Goal: Task Accomplishment & Management: Complete application form

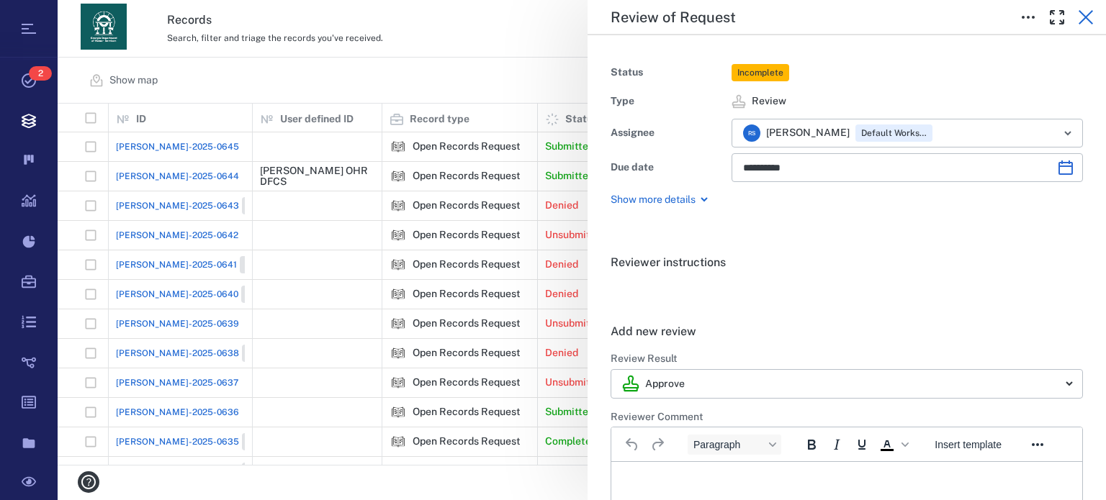
click at [1080, 17] on icon "button" at bounding box center [1085, 17] width 17 height 17
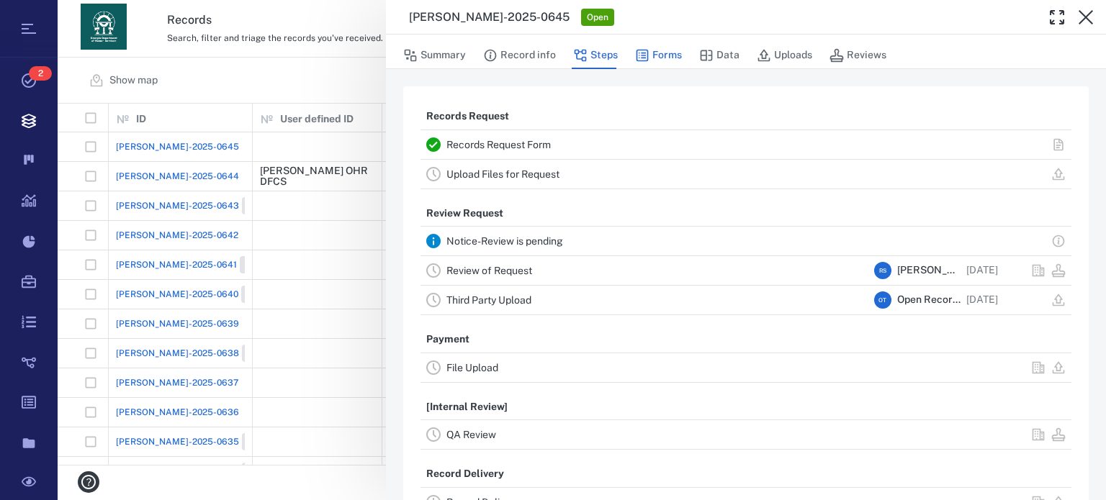
click at [672, 54] on button "Forms" at bounding box center [658, 55] width 47 height 27
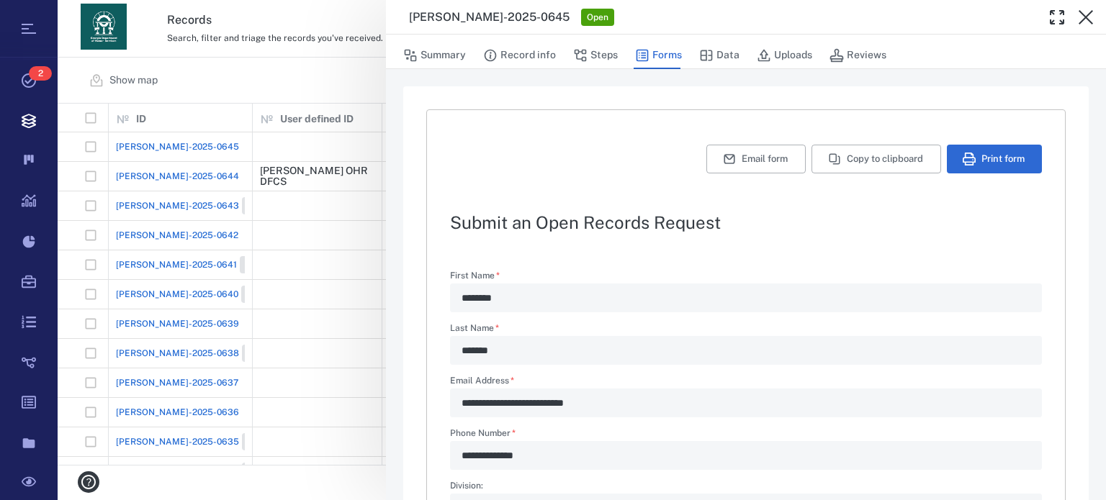
type textarea "*"
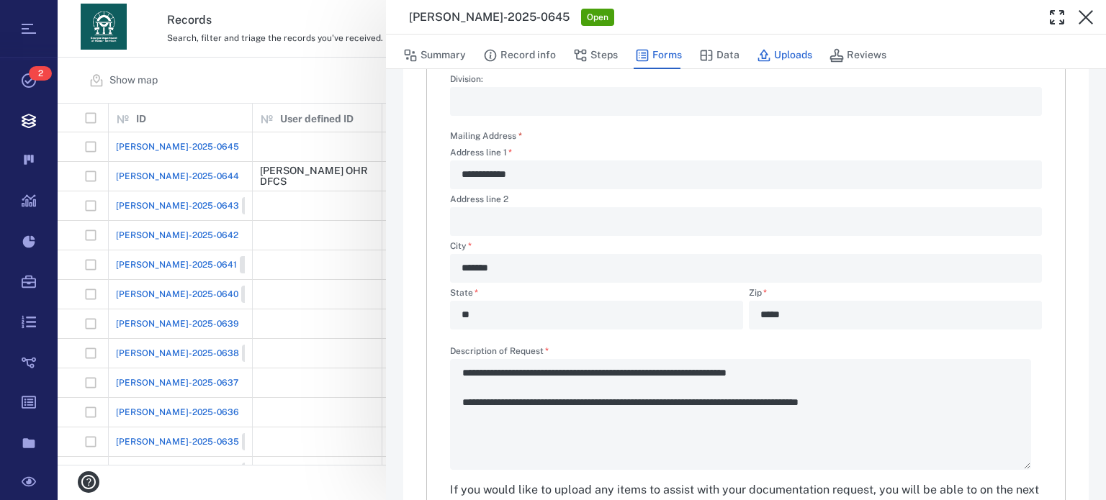
click at [775, 48] on button "Uploads" at bounding box center [784, 55] width 55 height 27
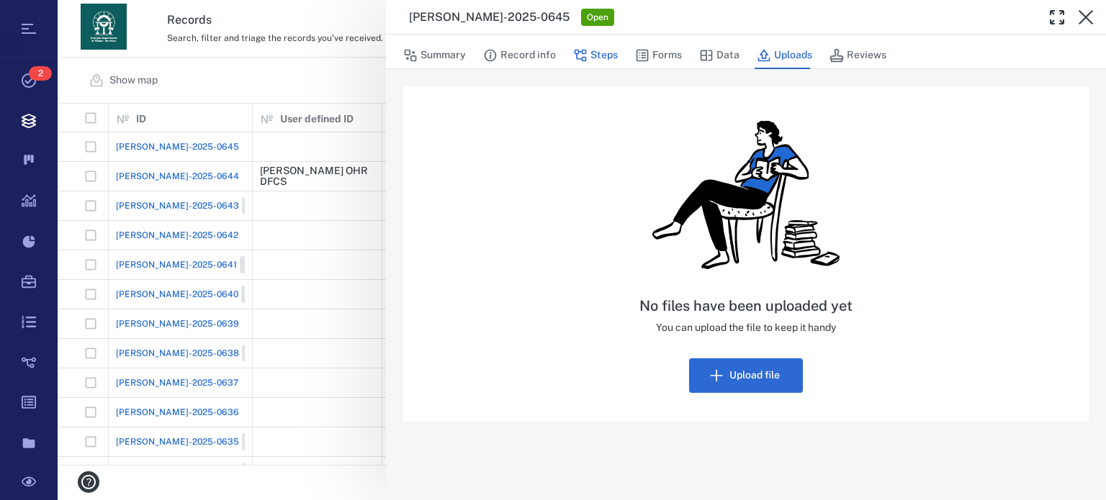
click at [583, 55] on icon "button" at bounding box center [580, 55] width 14 height 14
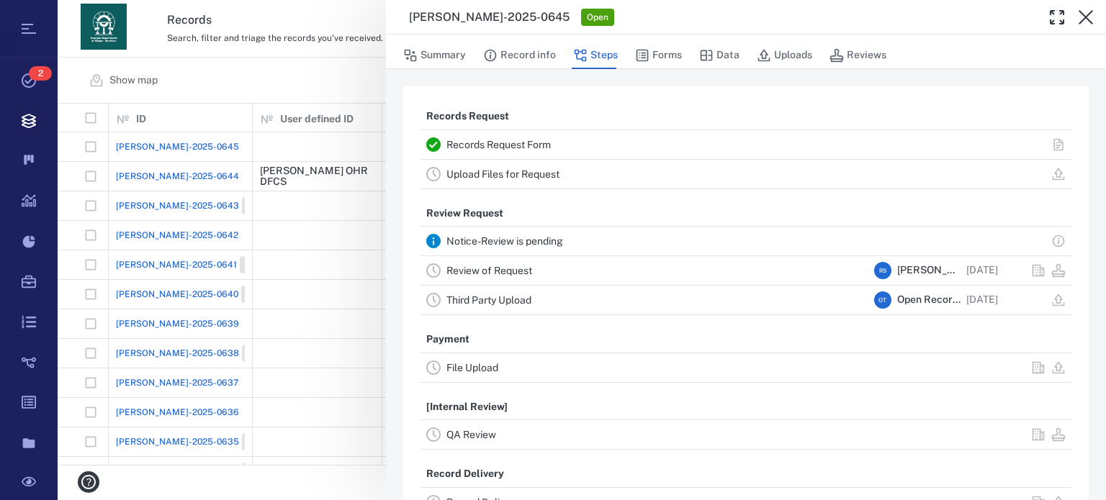
click at [521, 168] on link "Upload Files for Request" at bounding box center [502, 174] width 113 height 12
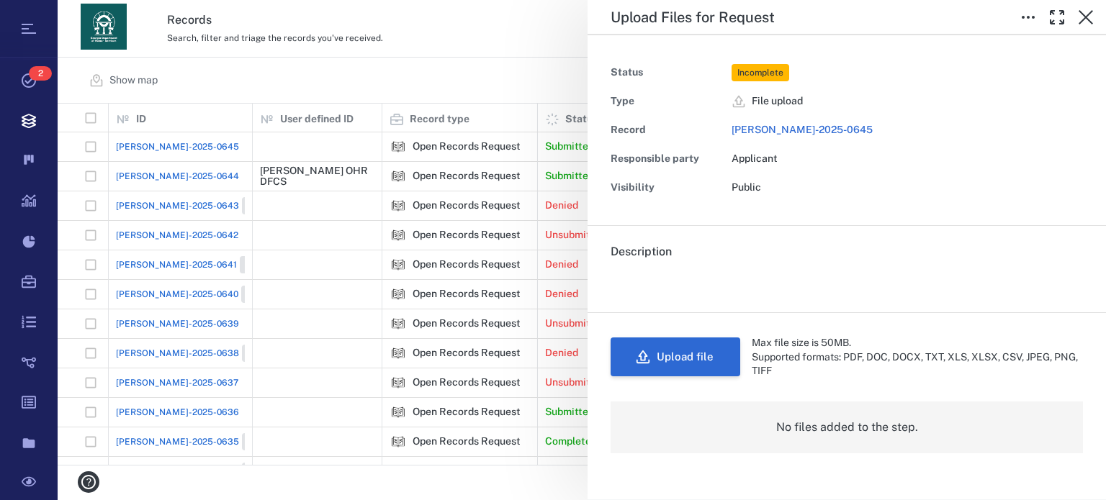
click at [678, 351] on button "Upload file" at bounding box center [676, 357] width 130 height 39
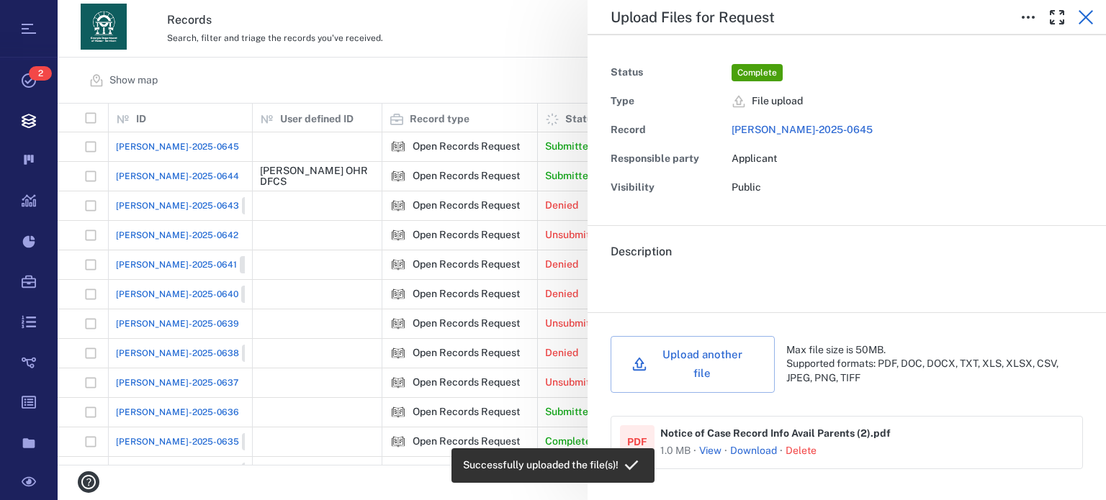
click at [1089, 14] on icon "button" at bounding box center [1086, 17] width 14 height 14
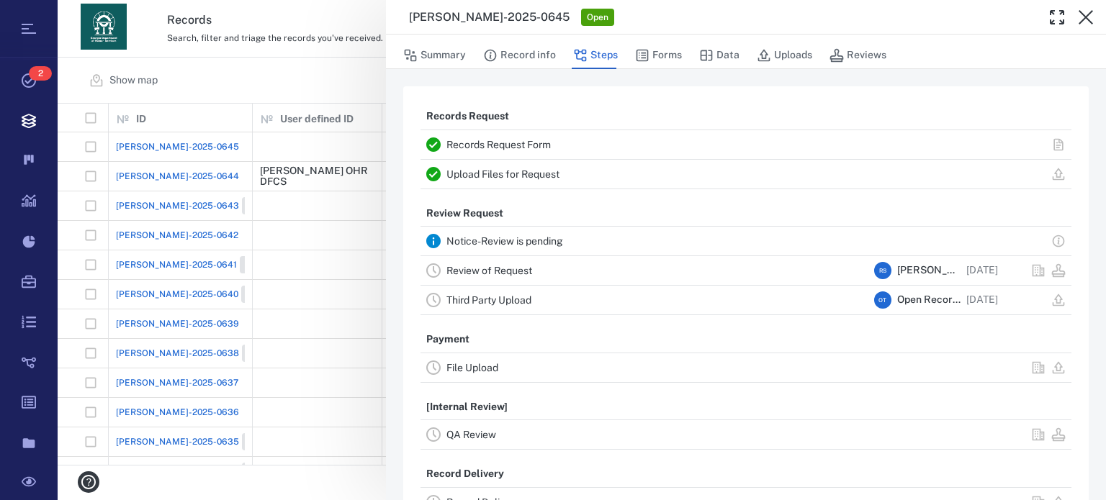
click at [504, 265] on link "Review of Request" at bounding box center [489, 271] width 86 height 12
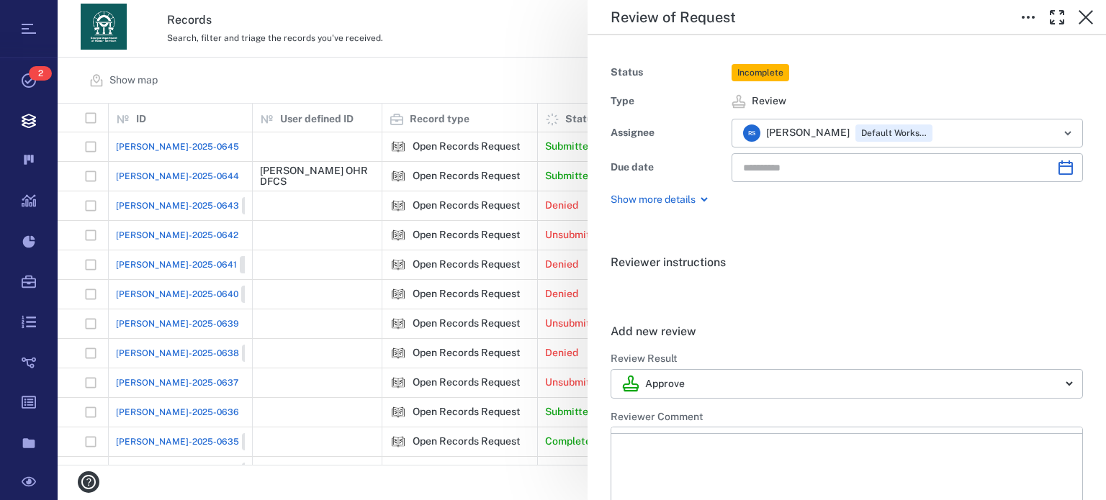
type input "**********"
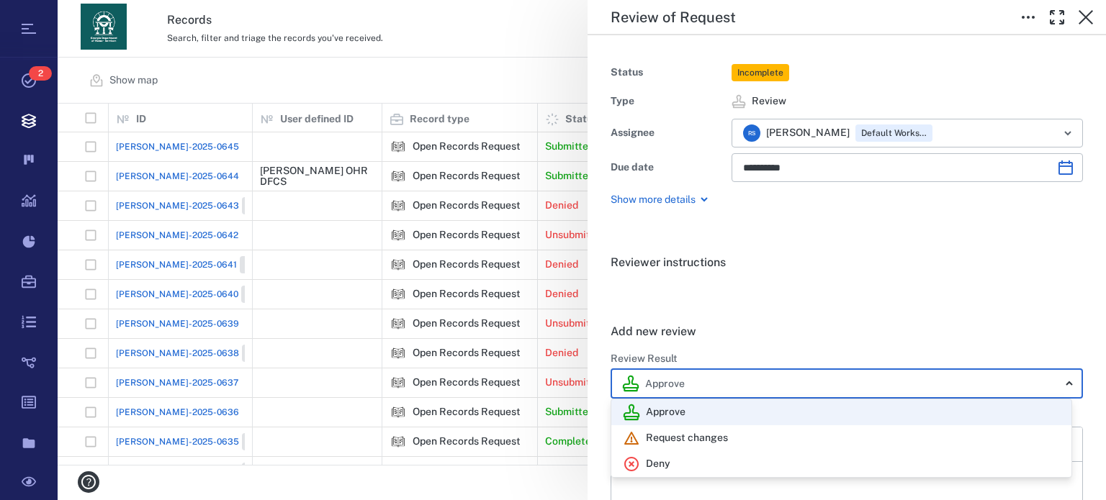
click at [1061, 385] on body "Tasks 2 Records Boards Dashboard Reports Record types Guide steps Rules Form bu…" at bounding box center [553, 250] width 1106 height 500
click at [751, 461] on div "Deny" at bounding box center [841, 464] width 437 height 17
type input "******"
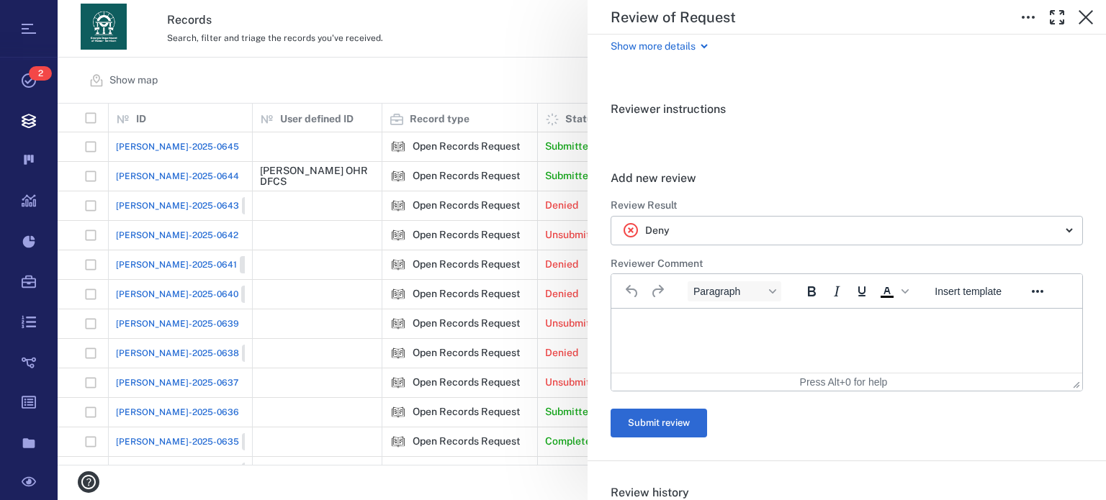
scroll to position [240, 0]
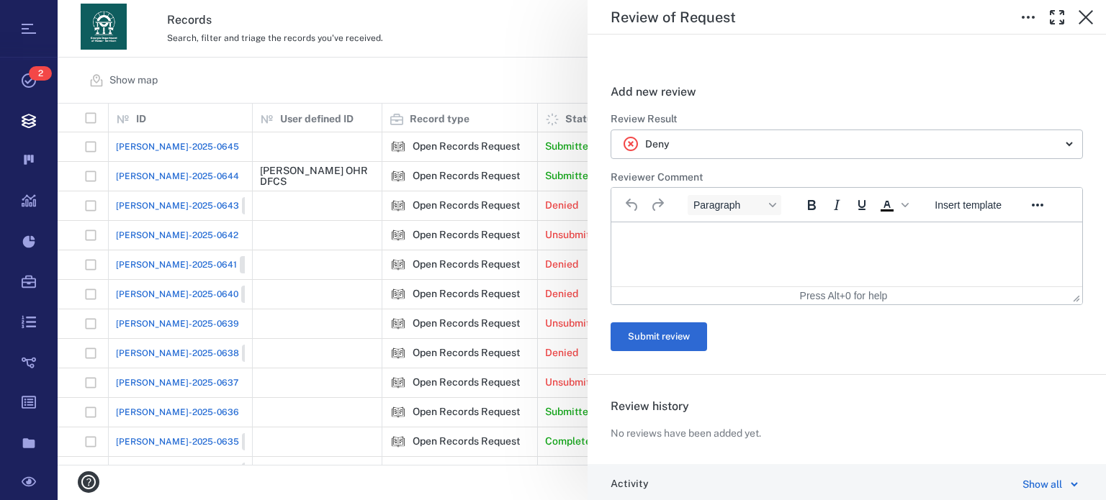
click at [771, 248] on html at bounding box center [846, 240] width 471 height 36
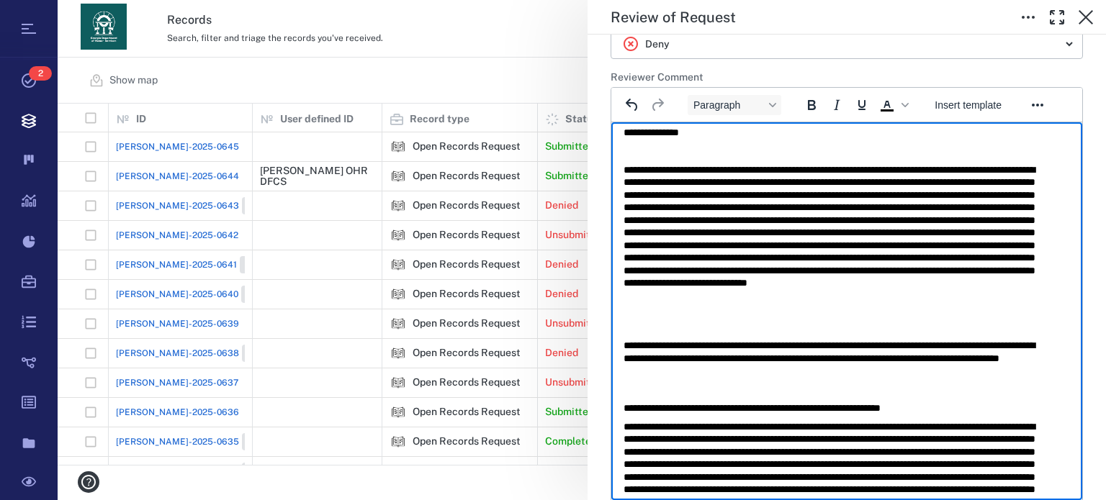
scroll to position [0, 0]
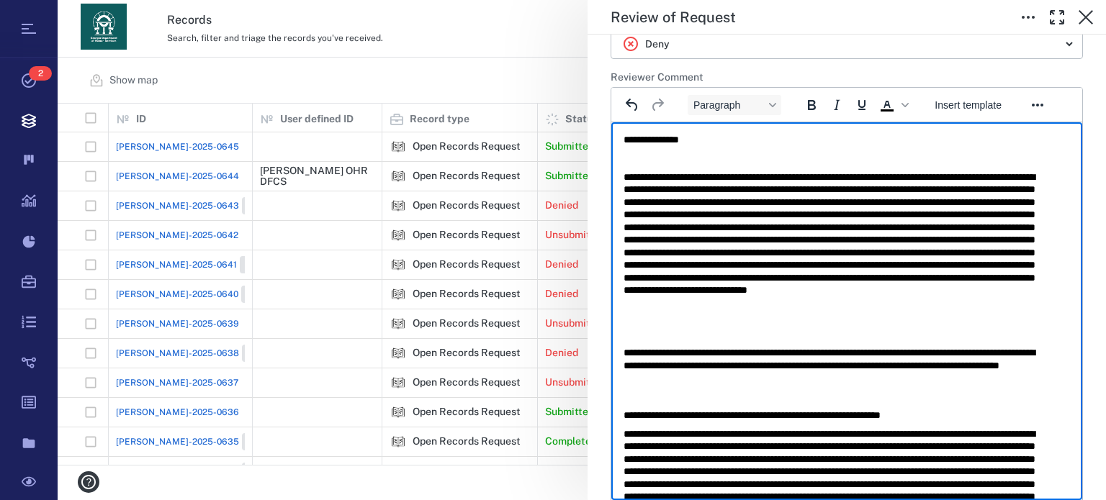
drag, startPoint x: 1068, startPoint y: 425, endPoint x: 1688, endPoint y: 407, distance: 620.9
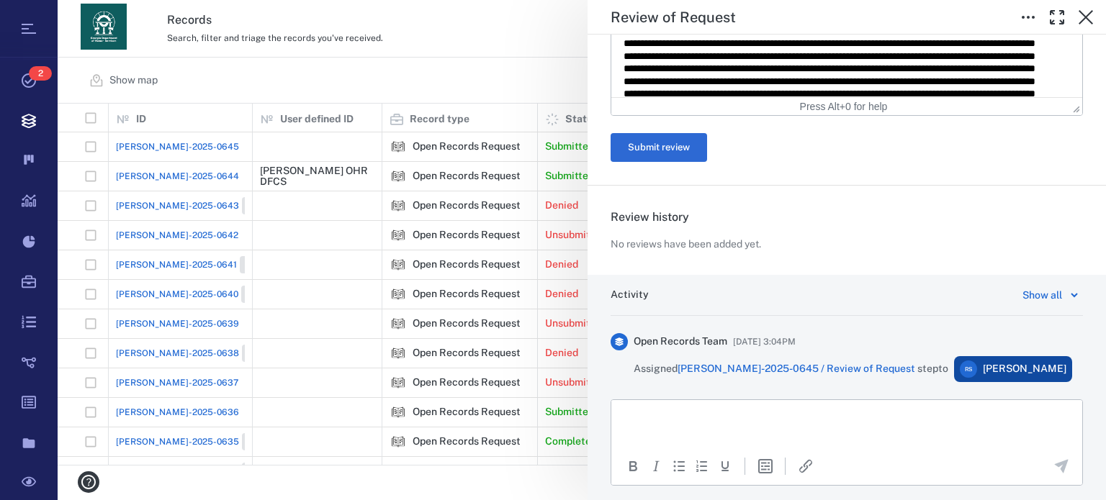
scroll to position [791, 0]
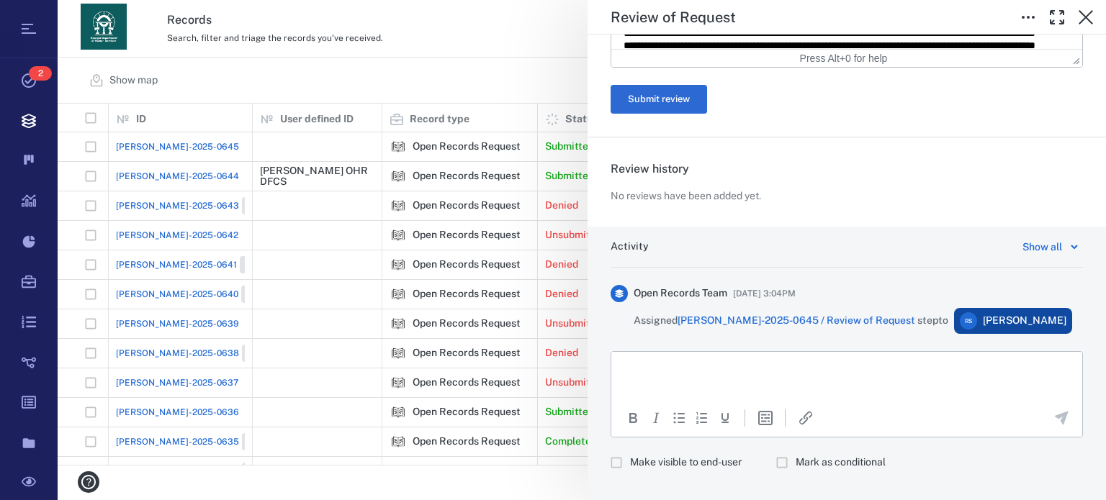
click at [923, 380] on html at bounding box center [846, 370] width 471 height 36
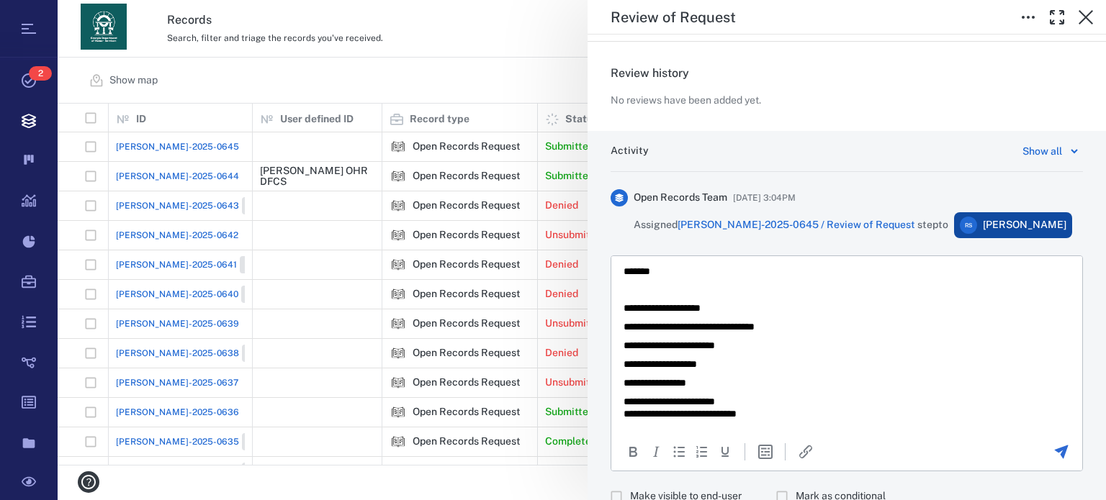
scroll to position [942, 0]
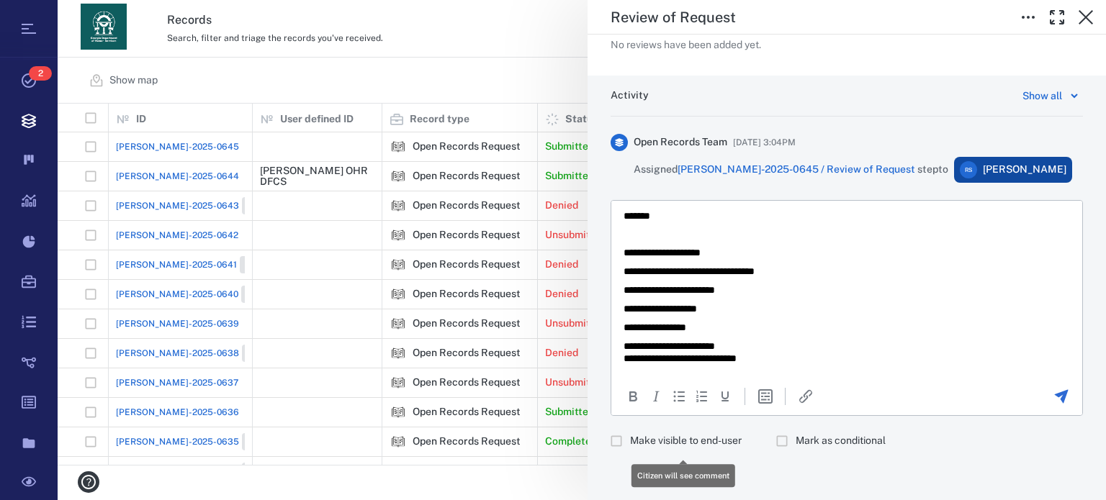
click at [657, 446] on span "Make visible to end-user" at bounding box center [686, 441] width 112 height 14
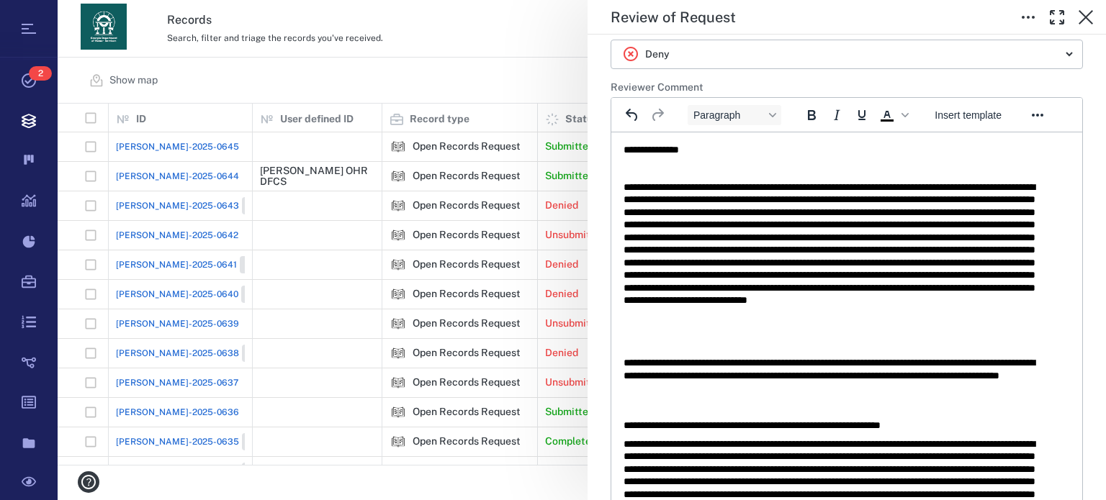
scroll to position [464, 0]
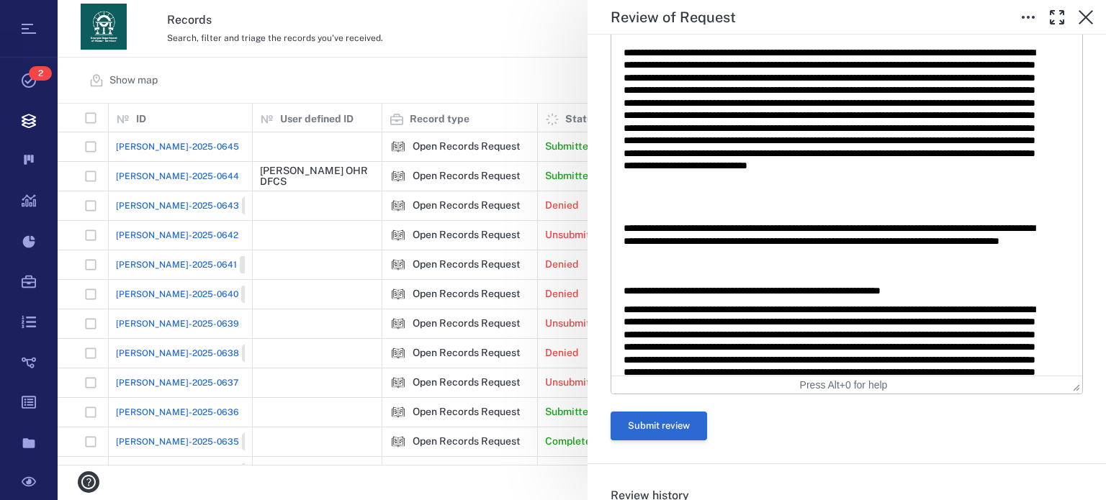
click at [689, 412] on button "Submit review" at bounding box center [659, 426] width 96 height 29
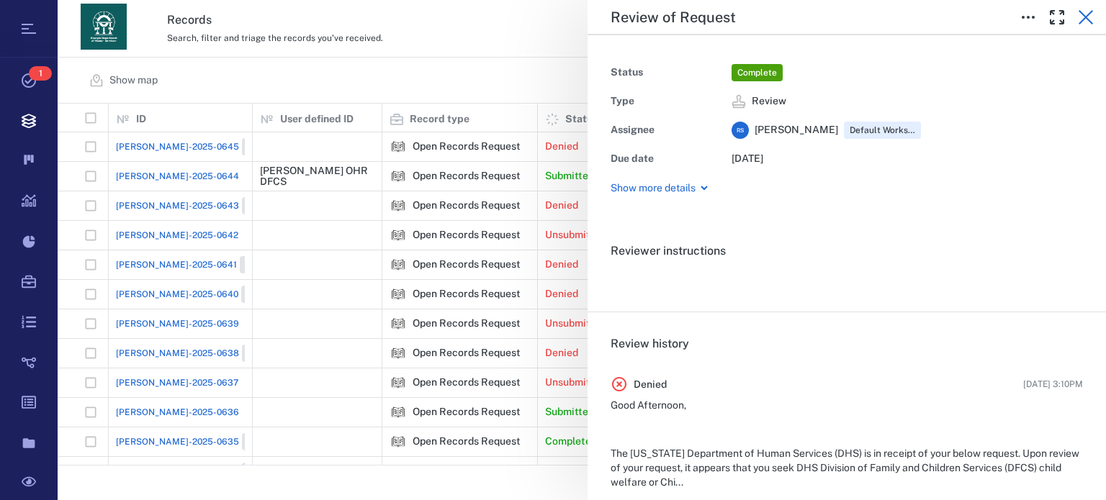
click at [1094, 17] on button "button" at bounding box center [1085, 17] width 29 height 29
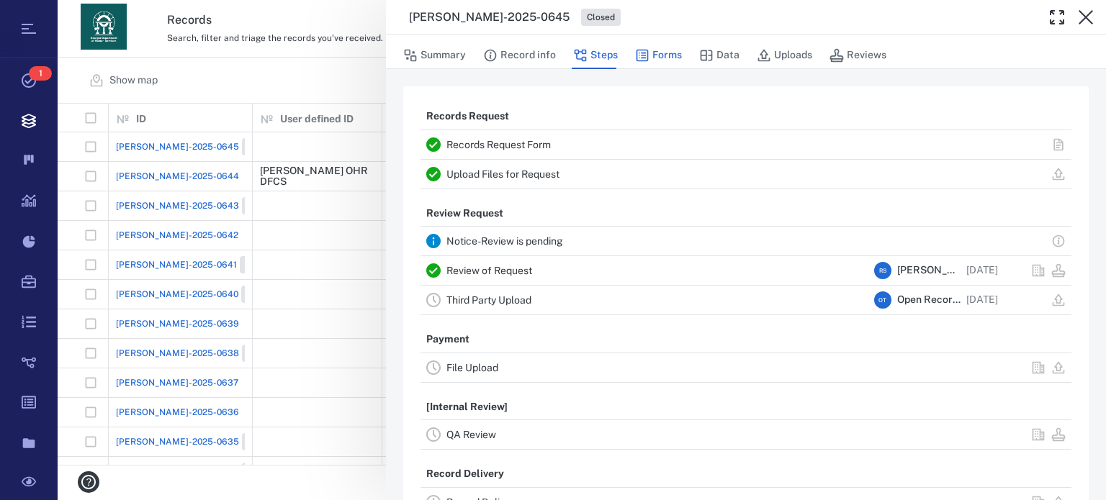
click at [670, 54] on button "Forms" at bounding box center [658, 55] width 47 height 27
